Goal: Answer question/provide support

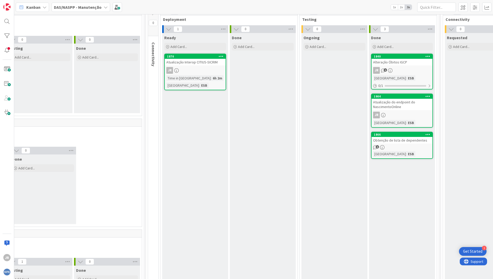
scroll to position [26, 377]
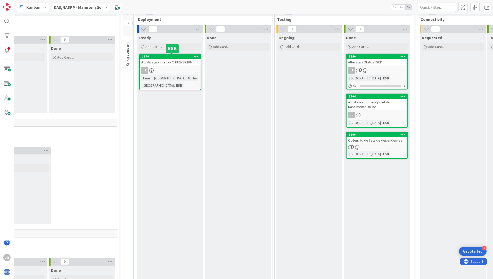
click at [169, 56] on div "1870" at bounding box center [171, 57] width 58 height 4
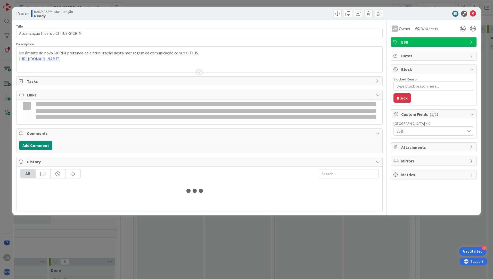
type textarea "x"
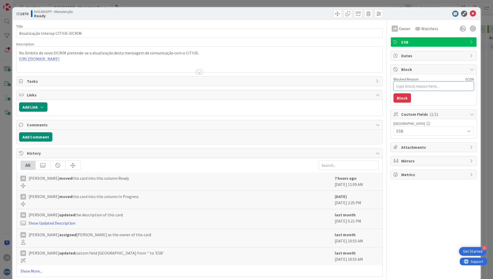
click at [407, 89] on textarea "Blocked Reason" at bounding box center [433, 85] width 80 height 9
type textarea "À"
type textarea "x"
type textarea "À"
type textarea "x"
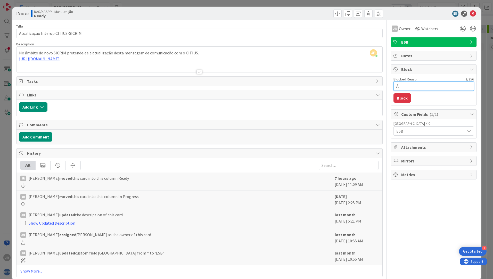
type textarea "À e"
type textarea "x"
type textarea "À es"
type textarea "x"
type textarea "À esp"
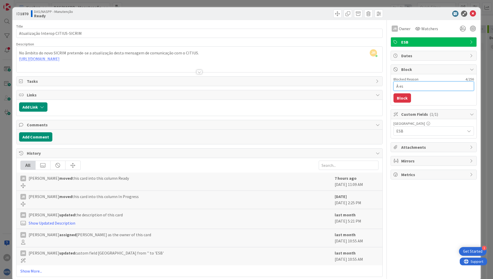
type textarea "x"
type textarea "À espe"
type textarea "x"
type textarea "À esper"
type textarea "x"
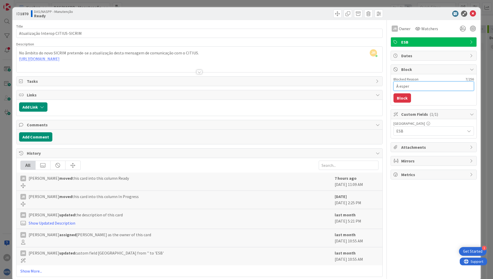
type textarea "À espera"
type textarea "x"
type textarea "À espera"
type textarea "x"
type textarea "À espera q"
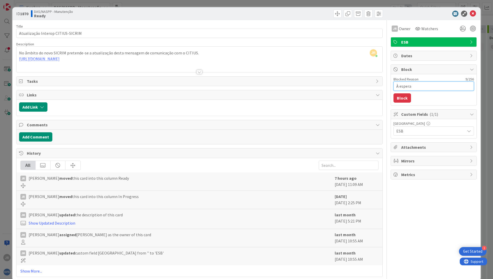
type textarea "x"
type textarea "À espera qu"
type textarea "x"
type textarea "À espera que"
type textarea "x"
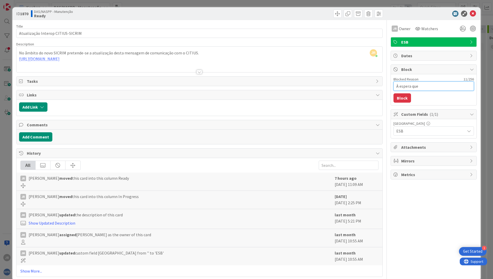
type textarea "À espera que"
type textarea "x"
type textarea "À espera que d"
type textarea "x"
type textarea "À espera que di"
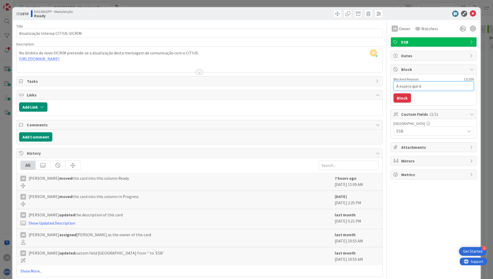
type textarea "x"
type textarea "À espera que dis"
type textarea "x"
type textarea "À espera que disp"
type textarea "x"
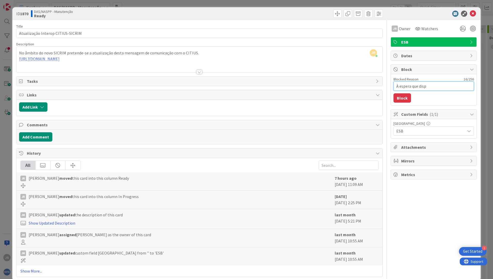
type textarea "À espera que dispo"
type textarea "x"
type textarea "À espera que dispon"
type textarea "x"
type textarea "À espera que disponí"
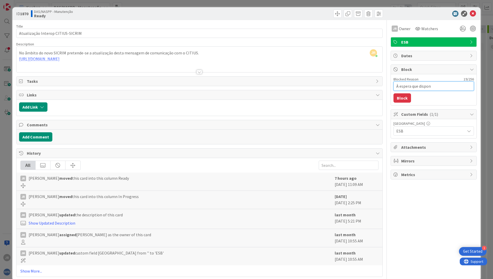
type textarea "x"
type textarea "À espera que dispon"
type textarea "x"
type textarea "À espera que disponi"
type textarea "x"
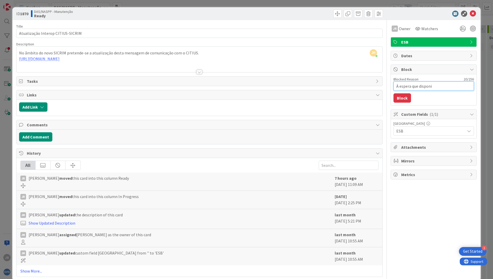
type textarea "À espera que disponiv"
type textarea "x"
type textarea "À espera que disponi"
type textarea "x"
type textarea "À espera que disponib"
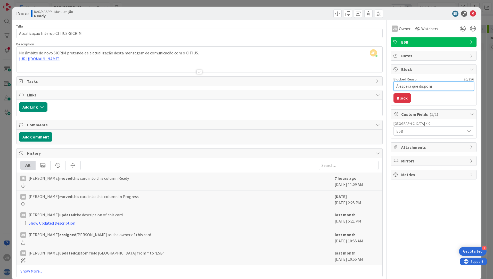
type textarea "x"
type textarea "À espera que disponibi"
type textarea "x"
type textarea "À espera que disponibil"
type textarea "x"
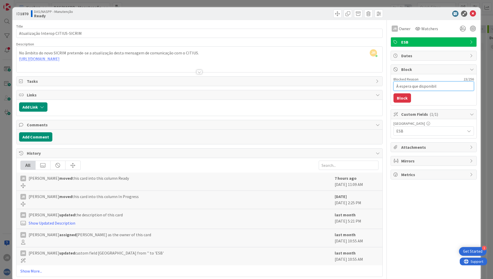
type textarea "À espera que disponibili"
type textarea "x"
type textarea "À espera que disponibiliz"
type textarea "x"
type textarea "À espera que disponibilize"
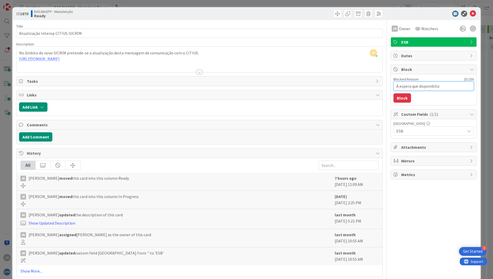
type textarea "x"
type textarea "À espera que disponibilizem"
type textarea "x"
type textarea "À espera que disponibilizem"
type textarea "x"
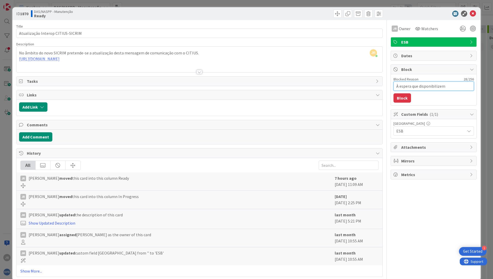
type textarea "À espera que disponibilizem a"
type textarea "x"
type textarea "À espera que disponibilizem a"
type textarea "x"
type textarea "À espera que disponibilizem a v"
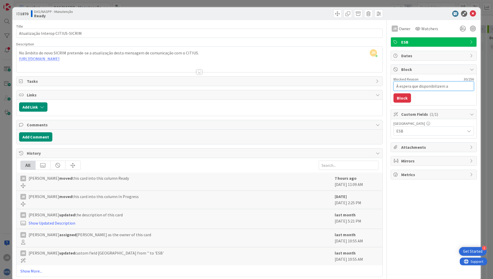
type textarea "x"
type textarea "À espera que disponibilizem a ve"
type textarea "x"
type textarea "À espera que disponibilizem a ver"
type textarea "x"
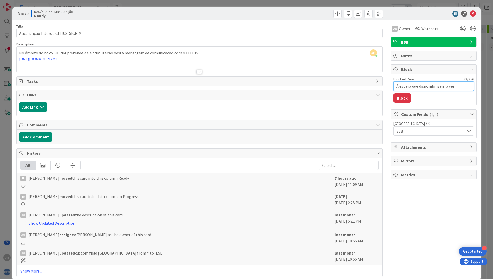
type textarea "À espera que disponibilizem a vers"
type textarea "x"
type textarea "À espera que disponibilizem a versã"
type textarea "x"
type textarea "À espera que disponibilizem a versão"
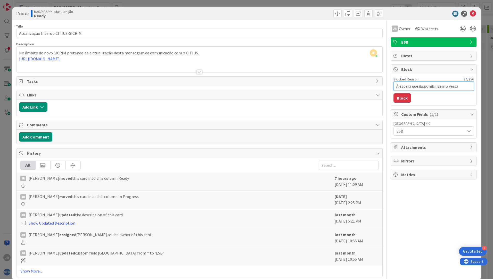
type textarea "x"
type textarea "À espera que disponibilizem a versão"
type textarea "x"
type textarea "À espera que disponibilizem a versão m"
type textarea "x"
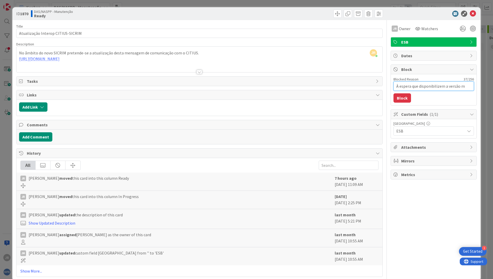
type textarea "À espera que disponibilizem a versão ma"
type textarea "x"
type textarea "À espera que disponibilizem a versão mas"
type textarea "x"
type textarea "À espera que disponibilizem a versão masi"
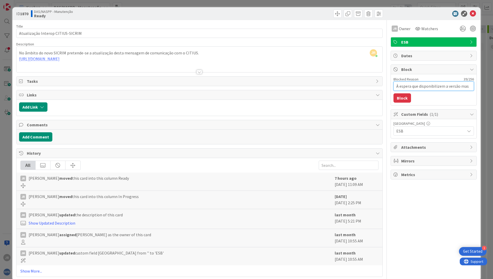
type textarea "x"
type textarea "À espera que disponibilizem a versão mas"
type textarea "x"
type textarea "À espera que disponibilizem a versão ma"
type textarea "x"
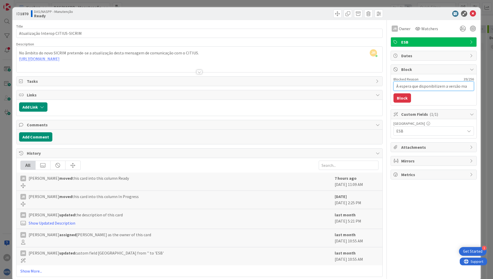
type textarea "À espera que disponibilizem a versão mai"
type textarea "x"
type textarea "À espera que disponibilizem a versão mais"
type textarea "x"
type textarea "À espera que disponibilizem a versão mais"
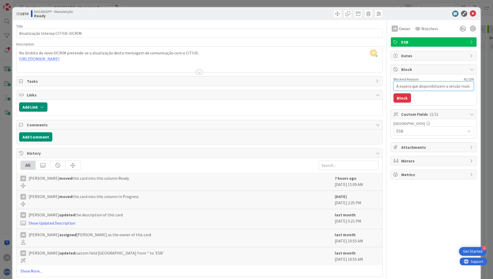
type textarea "x"
type textarea "À espera que disponibilizem a versão mais r"
type textarea "x"
type textarea "À espera que disponibilizem a versão mais re"
type textarea "x"
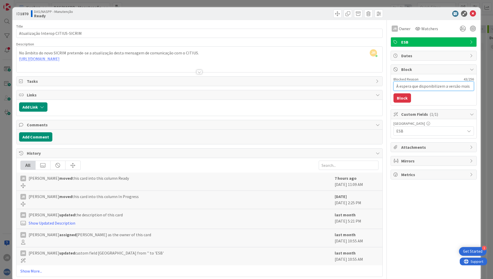
type textarea "À espera que disponibilizem a versão mais rec"
type textarea "x"
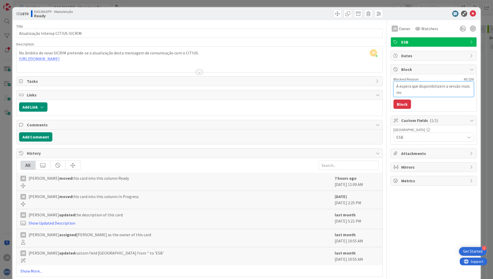
type textarea "À espera que disponibilizem a versão mais rece"
type textarea "x"
type textarea "À espera que disponibilizem a versão mais recen"
type textarea "x"
type textarea "À espera que disponibilizem a versão mais recent"
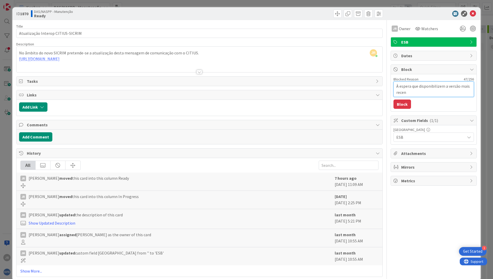
type textarea "x"
type textarea "À espera que disponibilizem a versão mais recente"
type textarea "x"
type textarea "À espera que disponibilizem a versão mais recente"
type textarea "x"
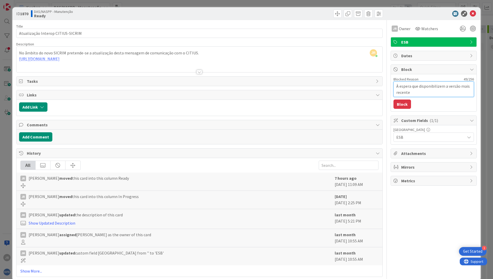
type textarea "À espera que disponibilizem a versão mais recente d"
type textarea "x"
type textarea "À espera que disponibilizem a versão mais recente do"
type textarea "x"
type textarea "À espera que disponibilizem a versão mais recente do"
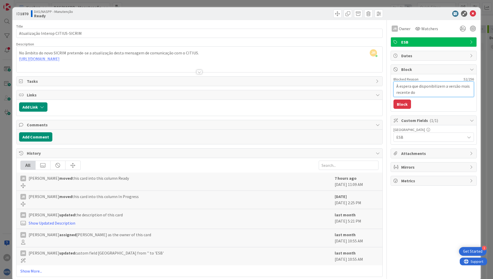
type textarea "x"
type textarea "À espera que disponibilizem a versão mais recente do s"
type textarea "x"
type textarea "À espera que disponibilizem a versão mais recente do se"
type textarea "x"
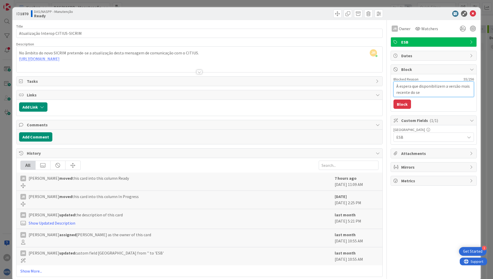
type textarea "À espera que disponibilizem a versão mais recente do ser"
type textarea "x"
type textarea "À espera que disponibilizem a versão mais recente do serv"
type textarea "x"
type textarea "À espera que disponibilizem a versão mais recente do servi"
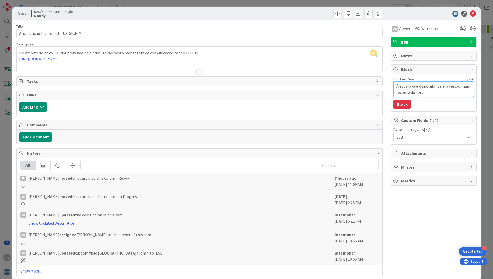
type textarea "x"
type textarea "À espera que disponibilizem a versão mais recente do serviç"
type textarea "x"
type textarea "À espera que disponibilizem a versão mais recente do serviço"
type textarea "x"
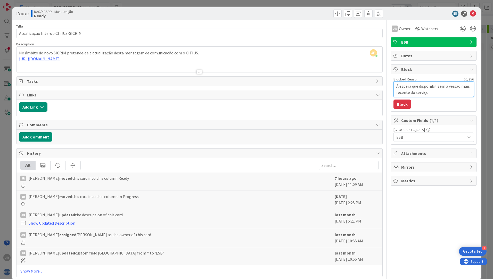
type textarea "À espera que disponibilizem a versão mais recente do serviço"
type textarea "x"
type textarea "À espera que disponibilizem a versão mais recente do serviço e"
type textarea "x"
type textarea "À espera que disponibilizem a versão mais recente do serviço em"
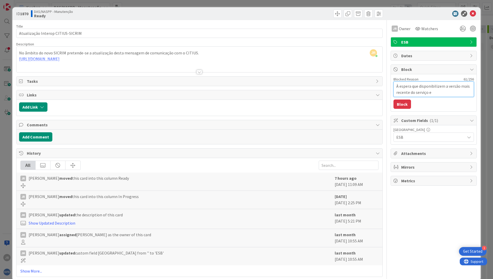
type textarea "x"
type textarea "À espera que disponibilizem a versão mais recente do serviço em"
type textarea "x"
type textarea "À espera que disponibilizem a versão mais recente do serviço em Q"
type textarea "x"
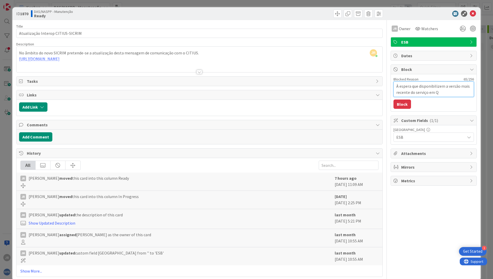
type textarea "À espera que disponibilizem a versão mais recente do serviço em QL"
type textarea "x"
type textarea "À espera que disponibilizem a versão mais recente do serviço em [GEOGRAPHIC_DAT…"
type textarea "x"
type textarea "À espera que disponibilizem a versão mais recente do serviço em [GEOGRAPHIC_DAT…"
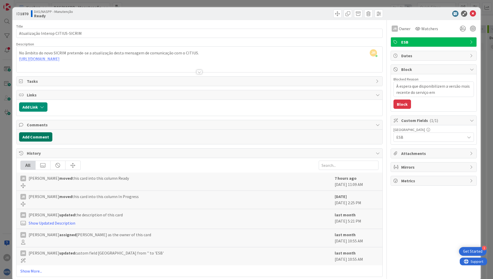
click at [40, 139] on button "Add Comment" at bounding box center [35, 136] width 33 height 9
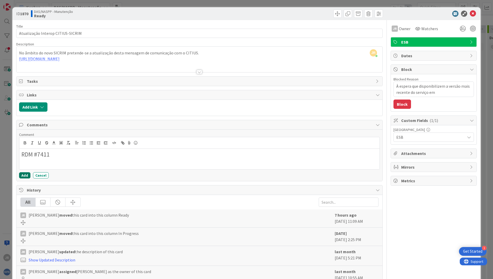
click at [22, 176] on button "Add" at bounding box center [24, 175] width 11 height 6
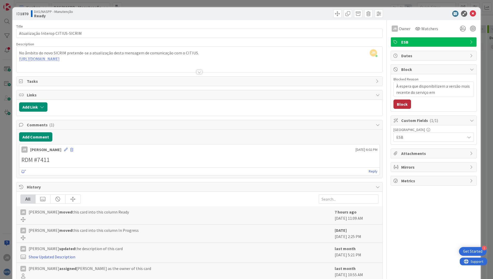
click at [399, 104] on button "Block" at bounding box center [402, 103] width 18 height 9
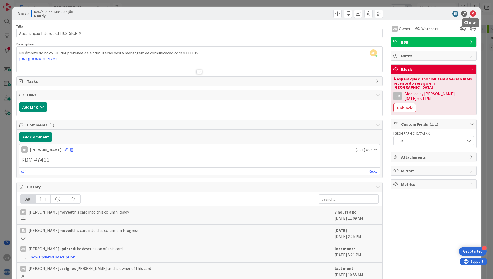
click at [469, 12] on icon at bounding box center [472, 14] width 6 height 6
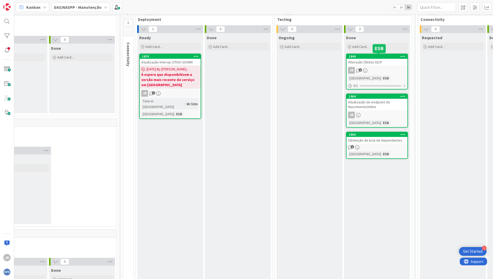
click at [374, 57] on div "1840" at bounding box center [378, 57] width 58 height 4
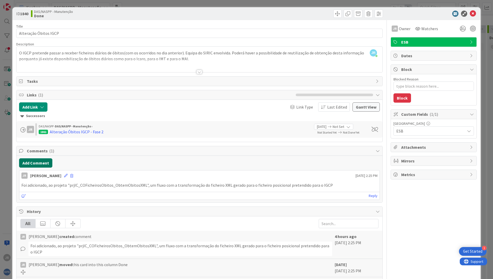
click at [32, 162] on button "Add Comment" at bounding box center [35, 162] width 33 height 9
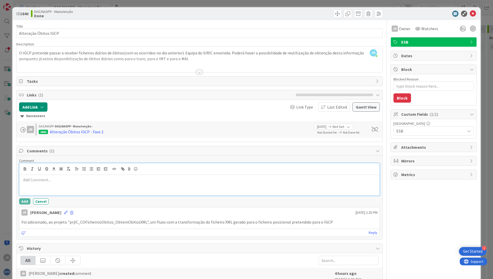
click at [90, 183] on div at bounding box center [199, 185] width 360 height 21
click at [21, 203] on button "Add" at bounding box center [24, 201] width 11 height 6
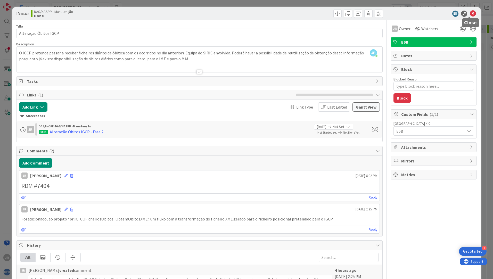
click at [471, 12] on icon at bounding box center [472, 14] width 6 height 6
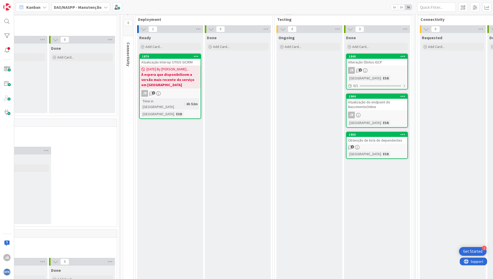
click at [377, 106] on div "Atualização do endpoint do NascimentoOnline" at bounding box center [376, 104] width 61 height 11
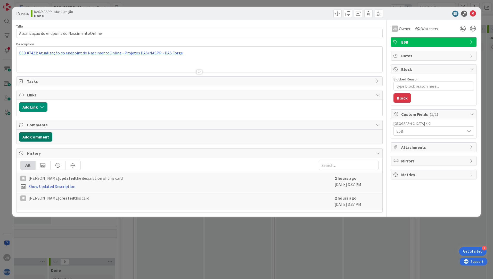
click at [36, 140] on button "Add Comment" at bounding box center [35, 136] width 33 height 9
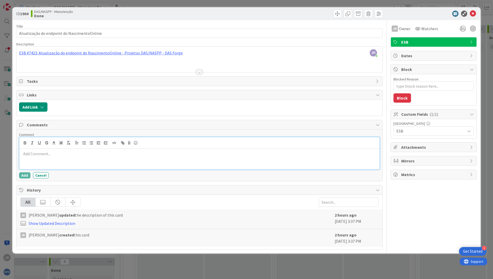
click at [34, 153] on p at bounding box center [199, 154] width 356 height 6
click at [24, 174] on button "Add" at bounding box center [24, 175] width 11 height 6
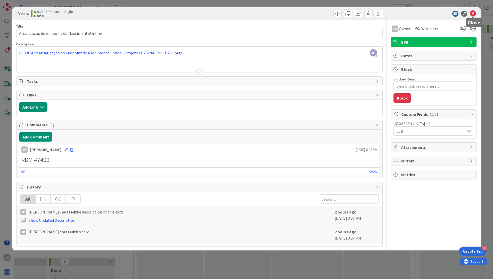
click at [473, 15] on icon at bounding box center [472, 14] width 6 height 6
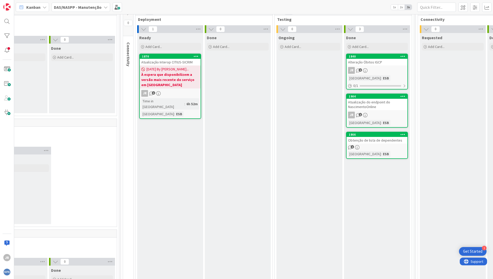
click at [387, 143] on div "Obtenção de lista de dependentes" at bounding box center [376, 140] width 61 height 7
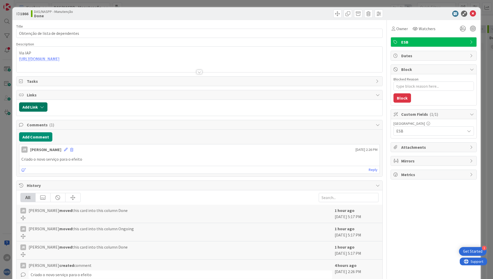
click at [31, 105] on button "Add Link" at bounding box center [33, 106] width 28 height 9
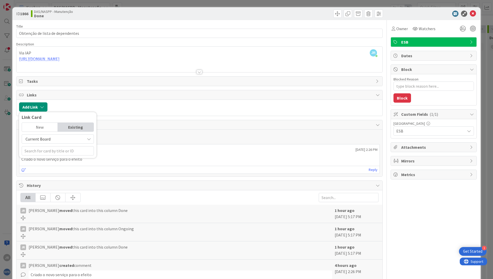
click at [200, 105] on div at bounding box center [215, 106] width 330 height 9
click at [35, 138] on button "Add Comment" at bounding box center [35, 136] width 33 height 9
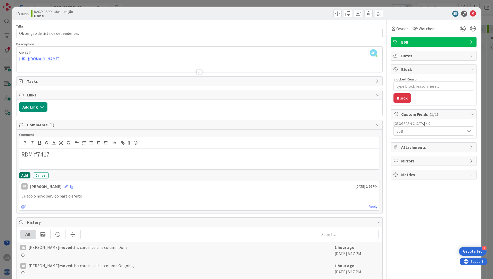
click at [23, 173] on button "Add" at bounding box center [24, 175] width 11 height 6
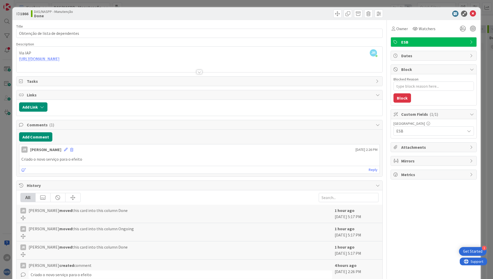
type textarea "x"
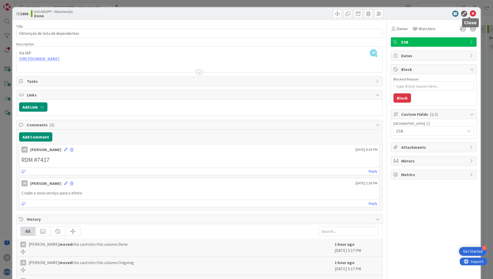
click at [469, 14] on icon at bounding box center [472, 14] width 6 height 6
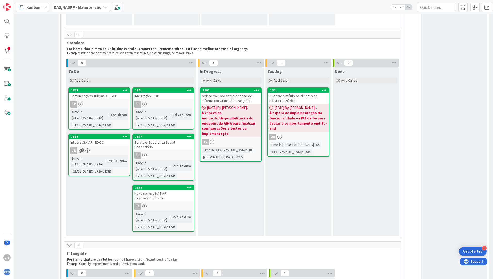
scroll to position [232, 93]
